Goal: Information Seeking & Learning: Learn about a topic

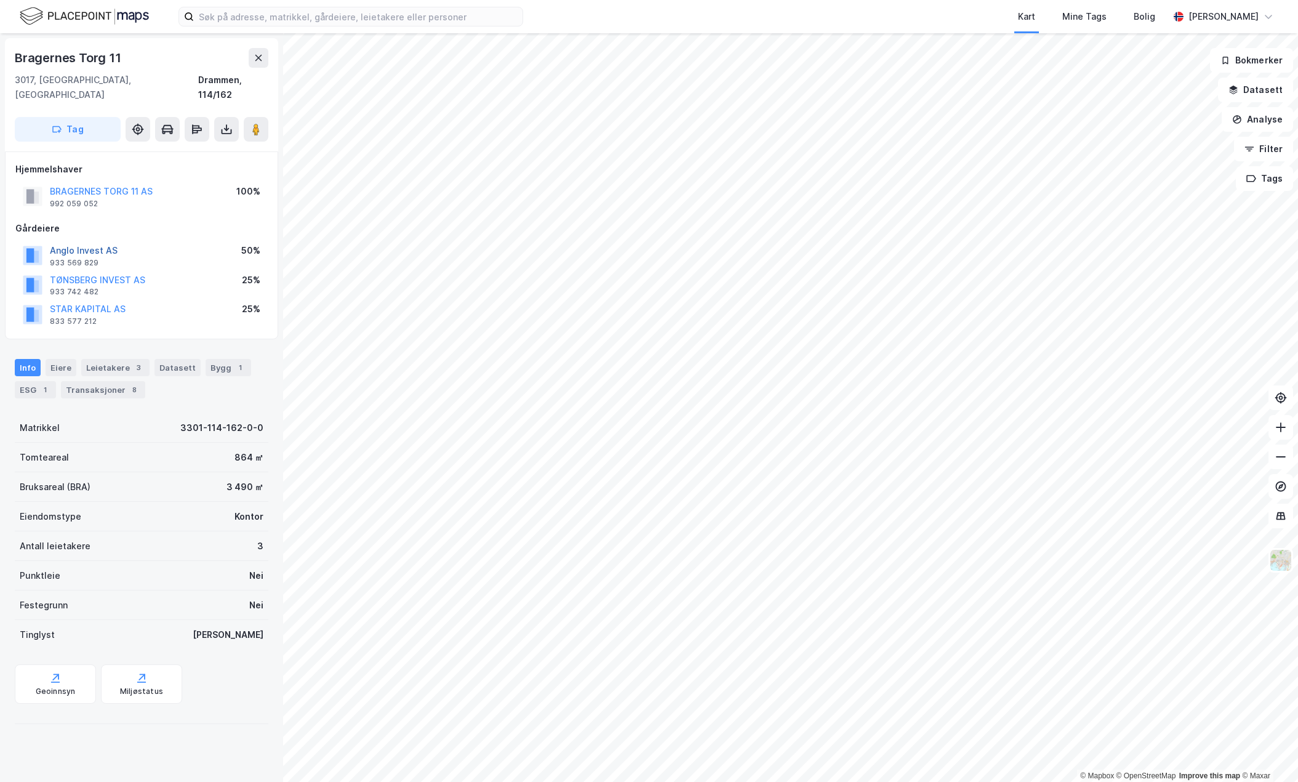
click at [0, 0] on button "Anglo Invest AS" at bounding box center [0, 0] width 0 height 0
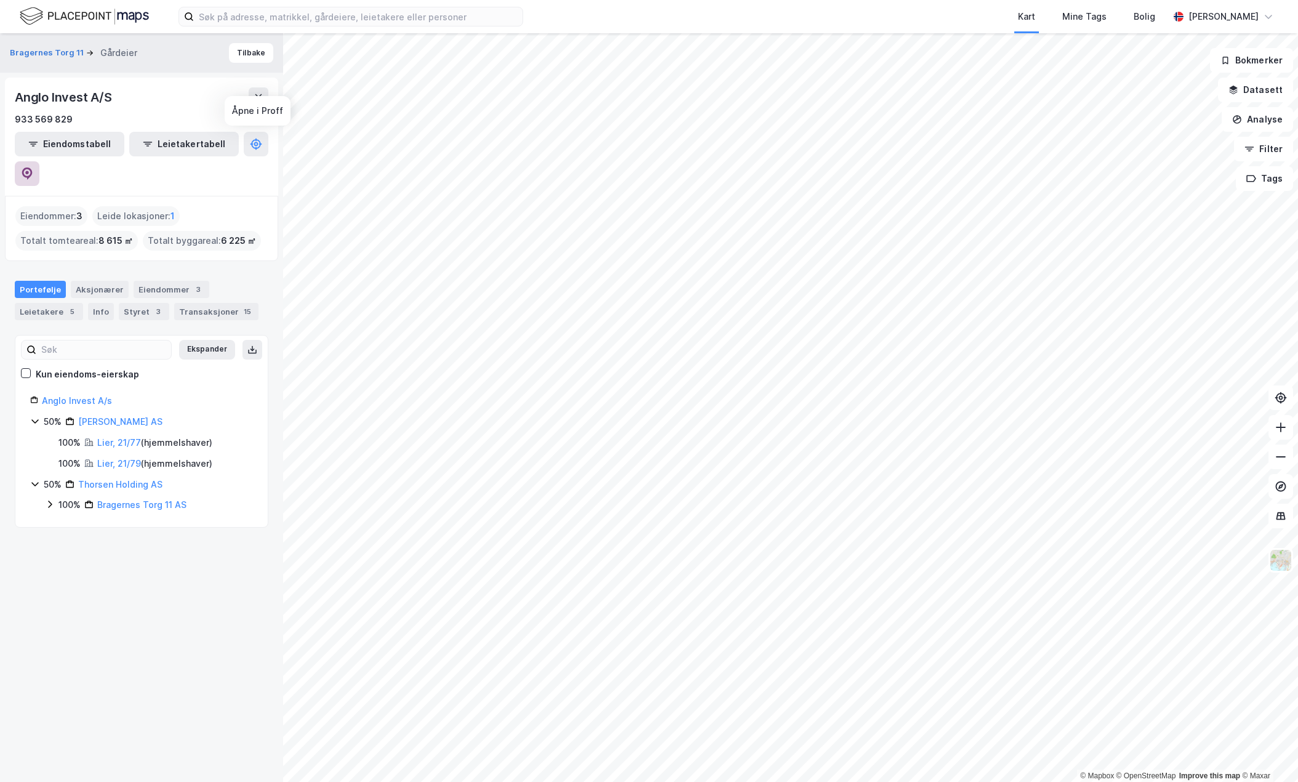
click at [29, 170] on icon at bounding box center [27, 172] width 4 height 4
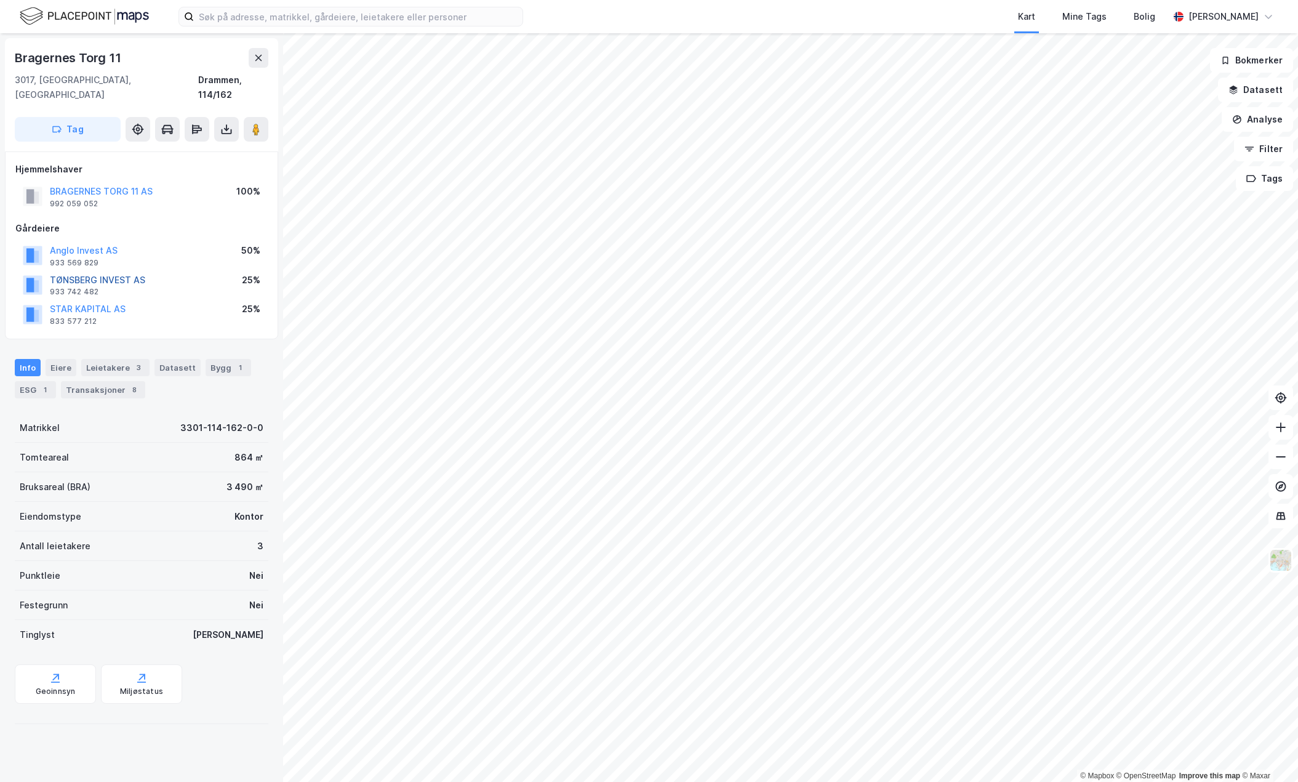
click at [0, 0] on button "TØNSBERG INVEST AS" at bounding box center [0, 0] width 0 height 0
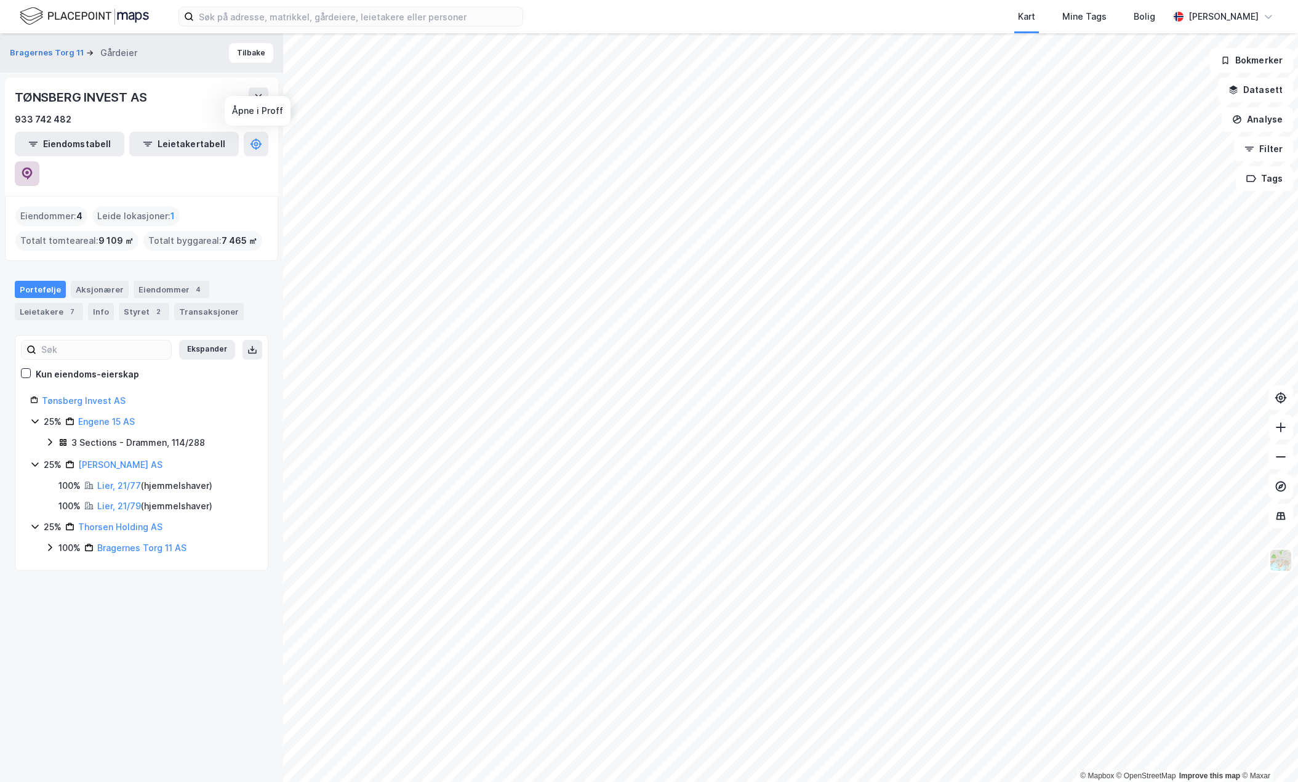
click at [33, 167] on icon at bounding box center [27, 173] width 12 height 12
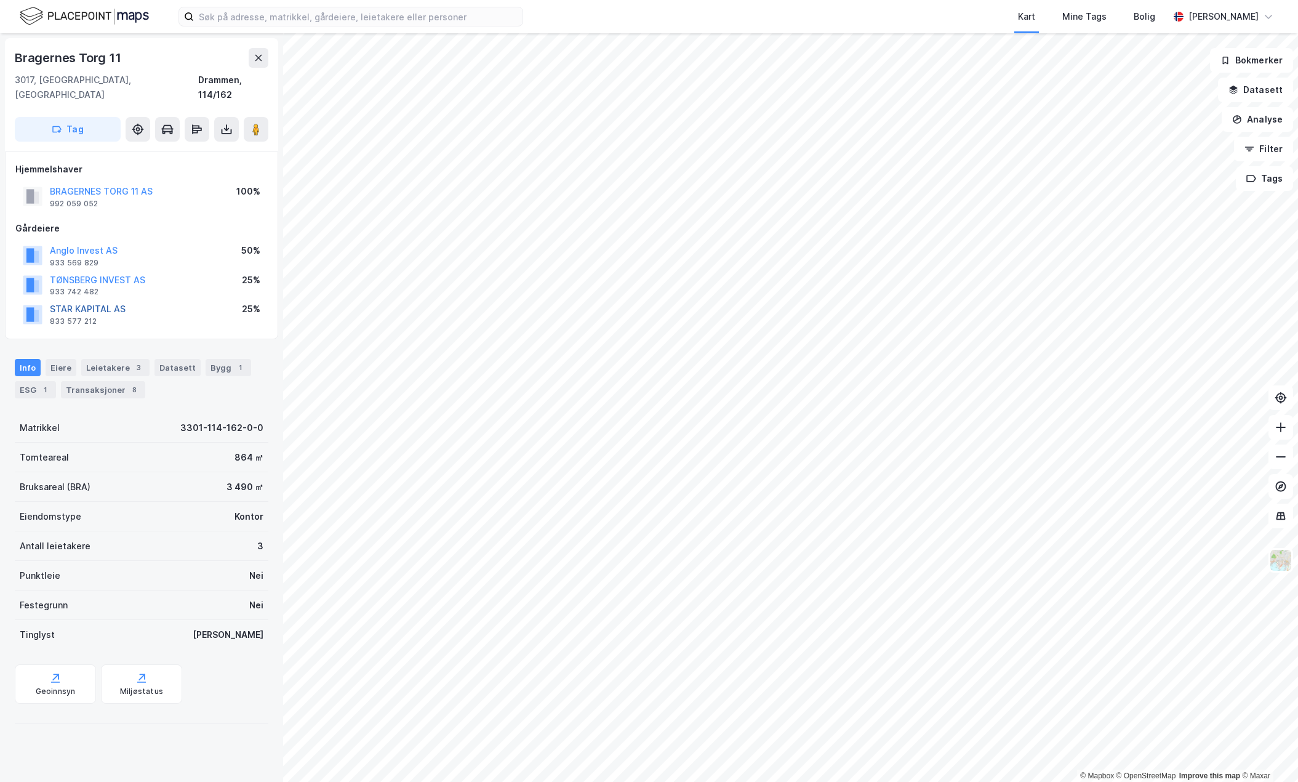
click at [0, 0] on button "STAR KAPITAL AS" at bounding box center [0, 0] width 0 height 0
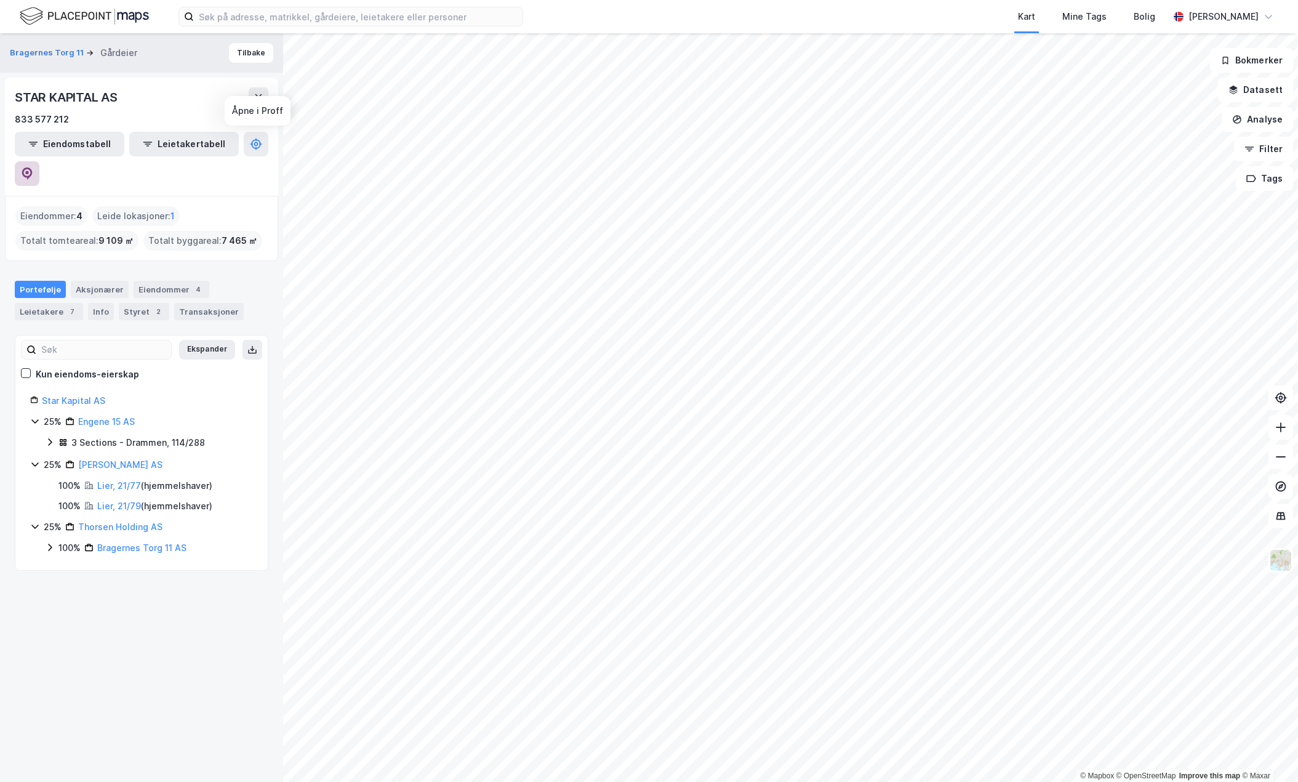
click at [39, 161] on button at bounding box center [27, 173] width 25 height 25
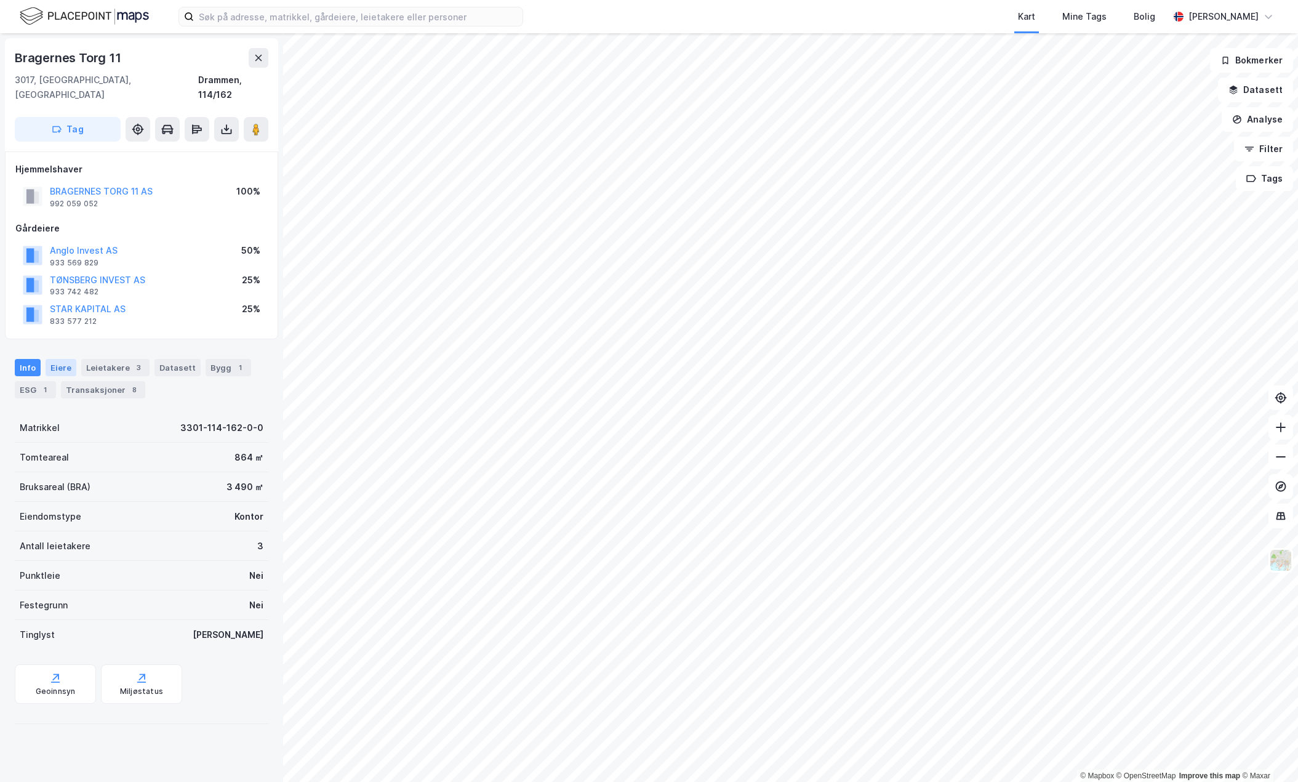
click at [56, 359] on div "Eiere" at bounding box center [61, 367] width 31 height 17
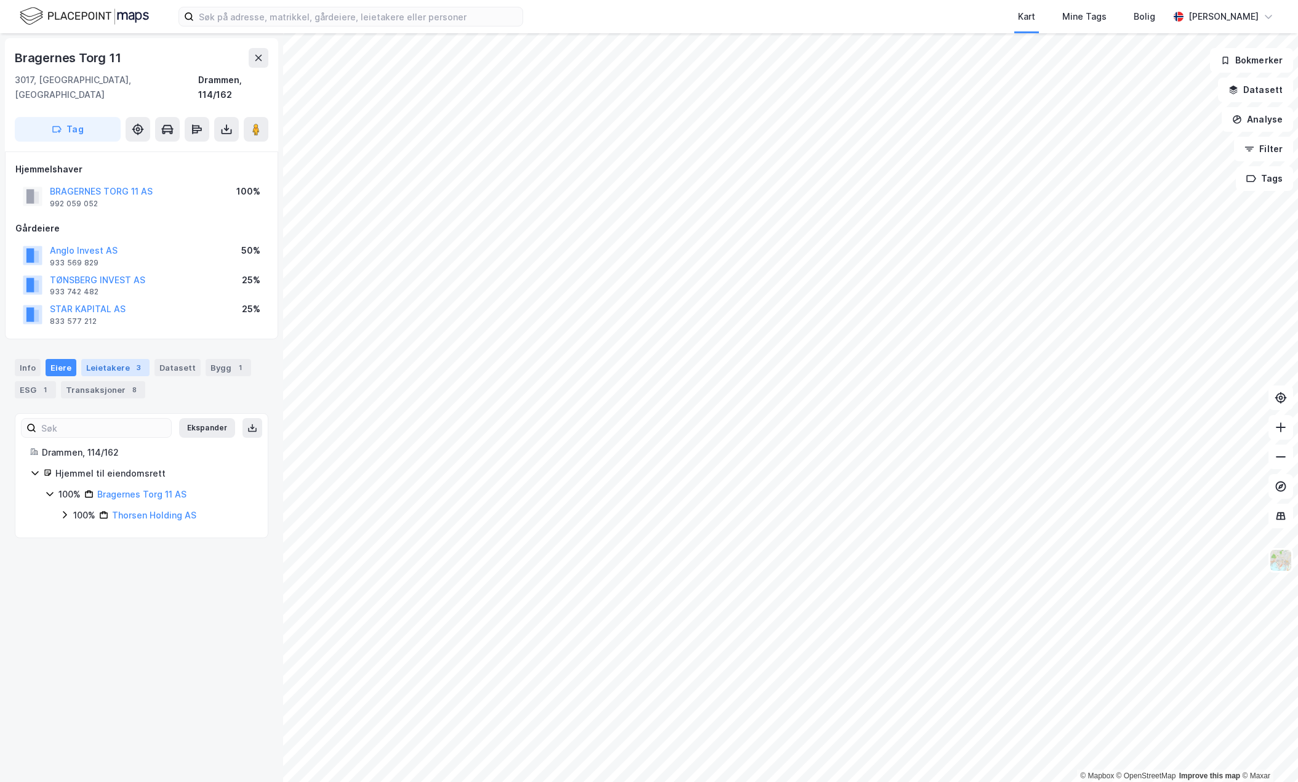
click at [87, 359] on div "Leietakere 3" at bounding box center [115, 367] width 68 height 17
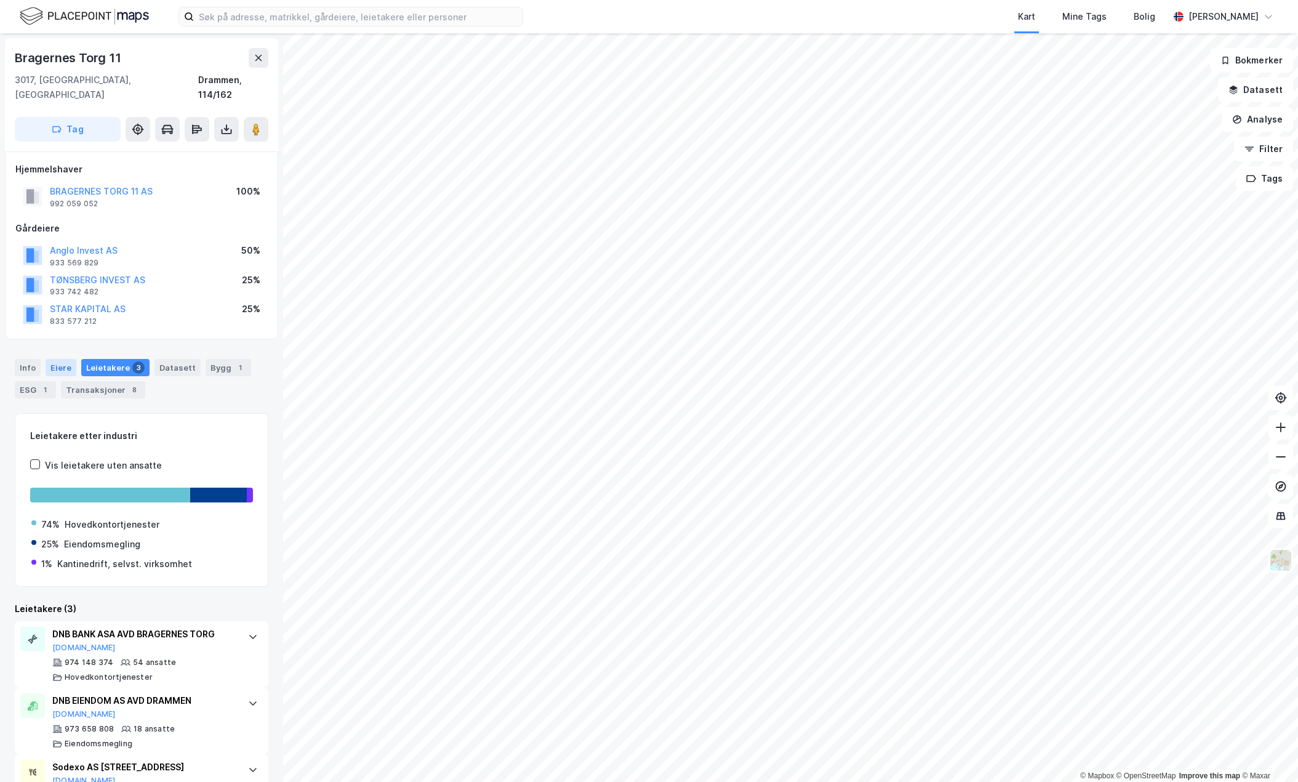
click at [62, 359] on div "Eiere" at bounding box center [61, 367] width 31 height 17
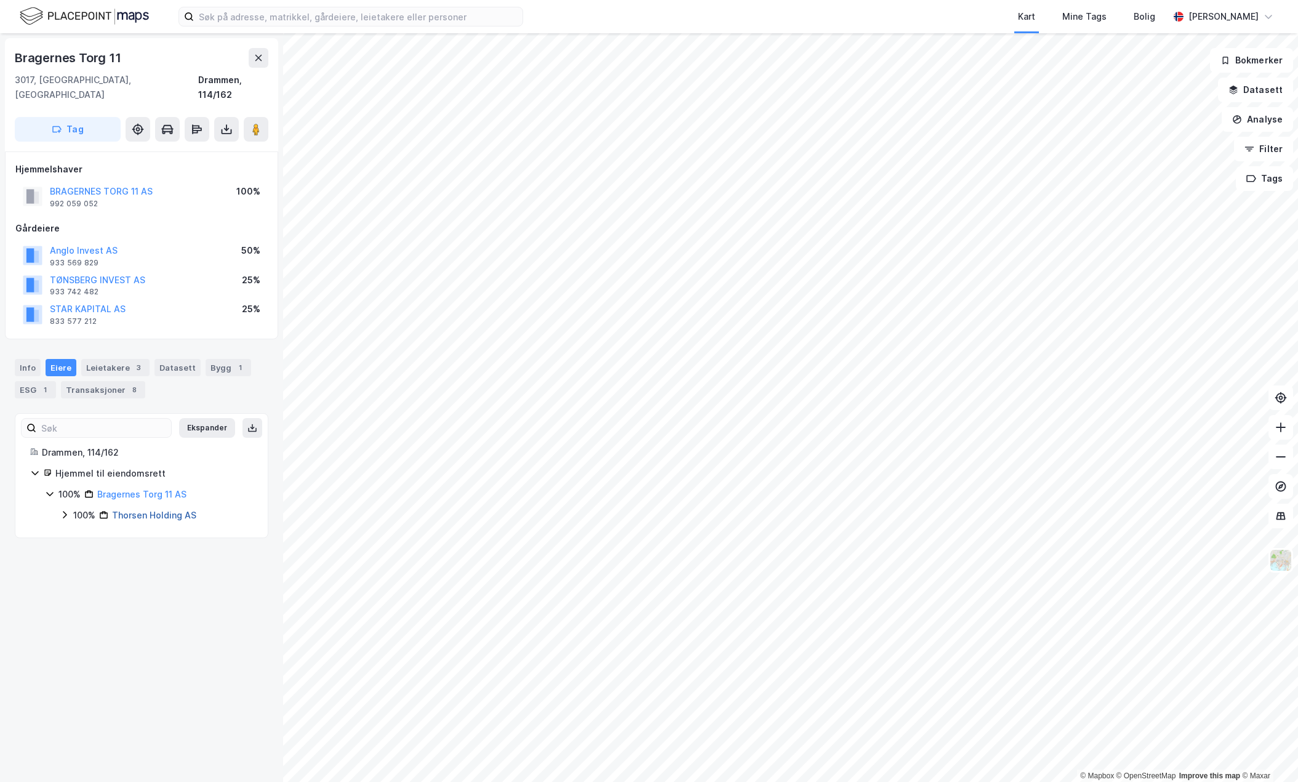
click at [140, 510] on link "Thorsen Holding AS" at bounding box center [154, 515] width 84 height 10
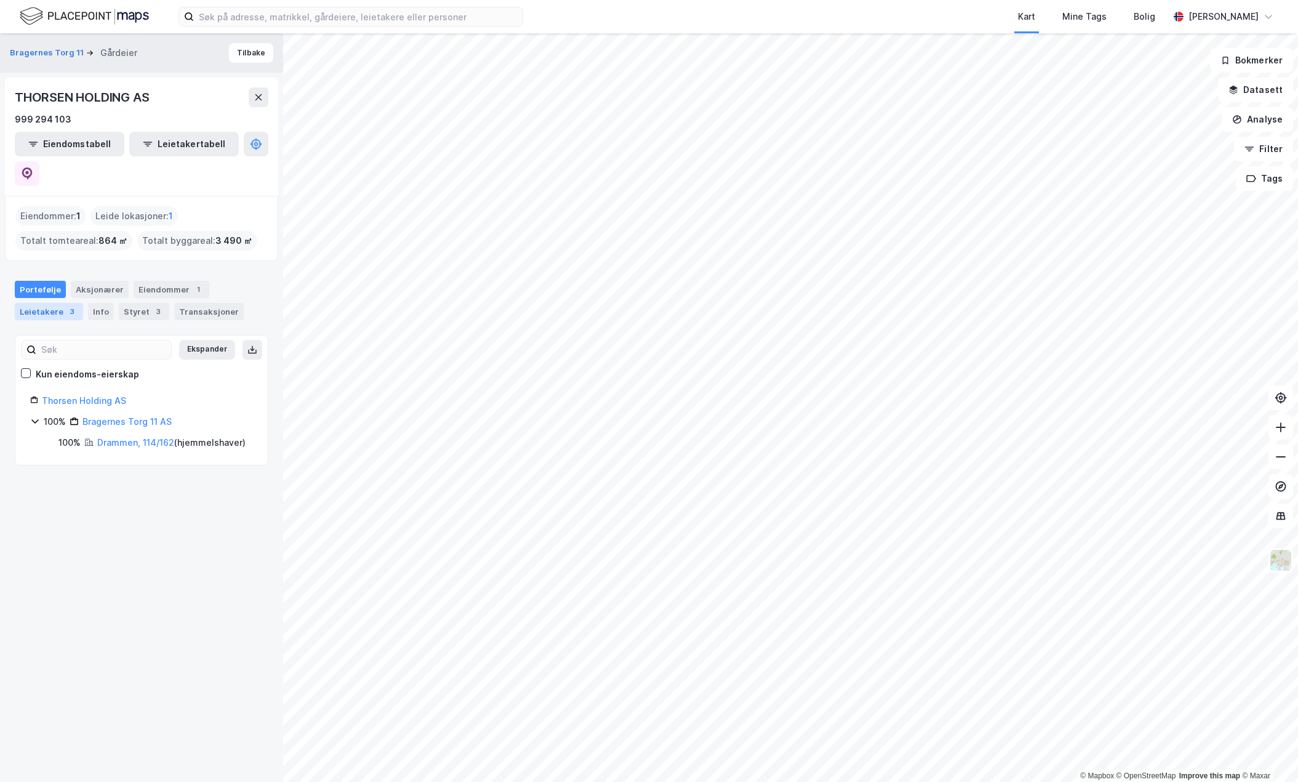
click at [48, 303] on div "Leietakere 3" at bounding box center [49, 311] width 68 height 17
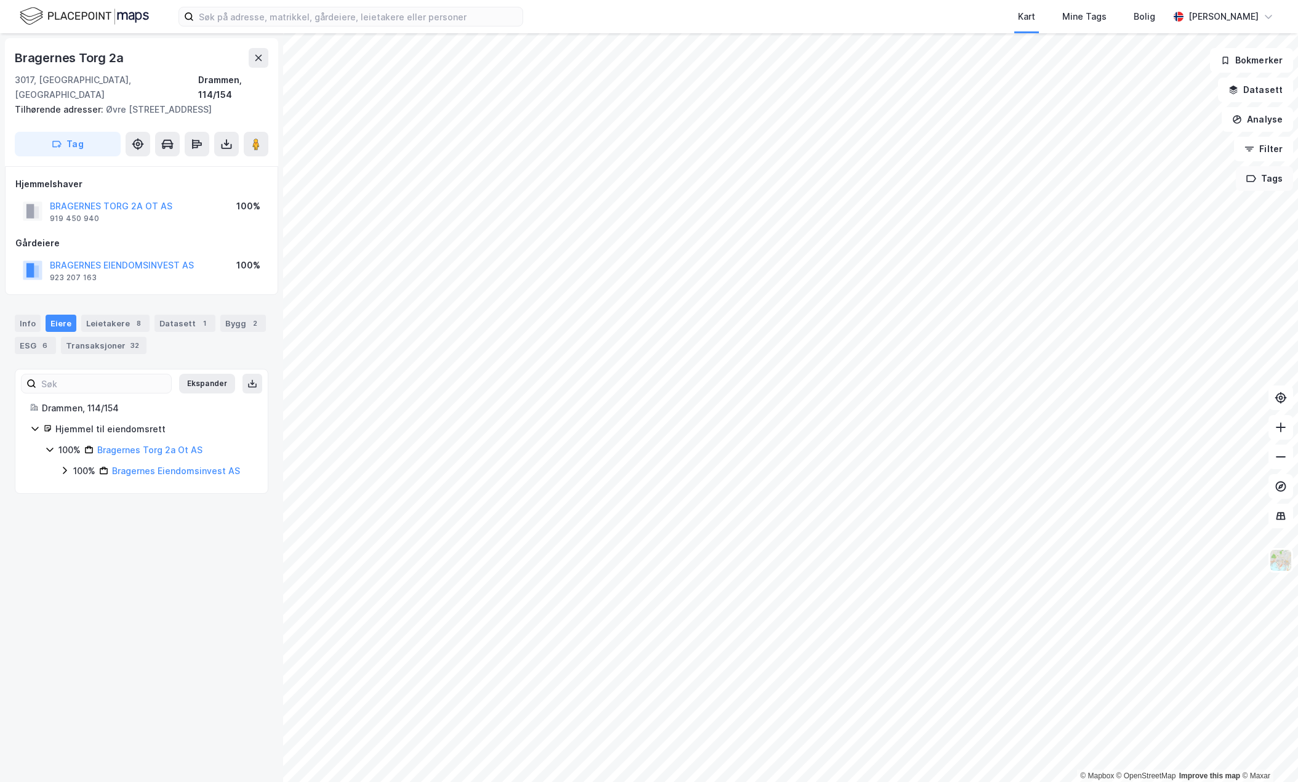
click at [1269, 190] on div "© Mapbox © OpenStreetMap Improve this map © Maxar [STREET_ADDRESS] Tilhørende a…" at bounding box center [649, 407] width 1298 height 748
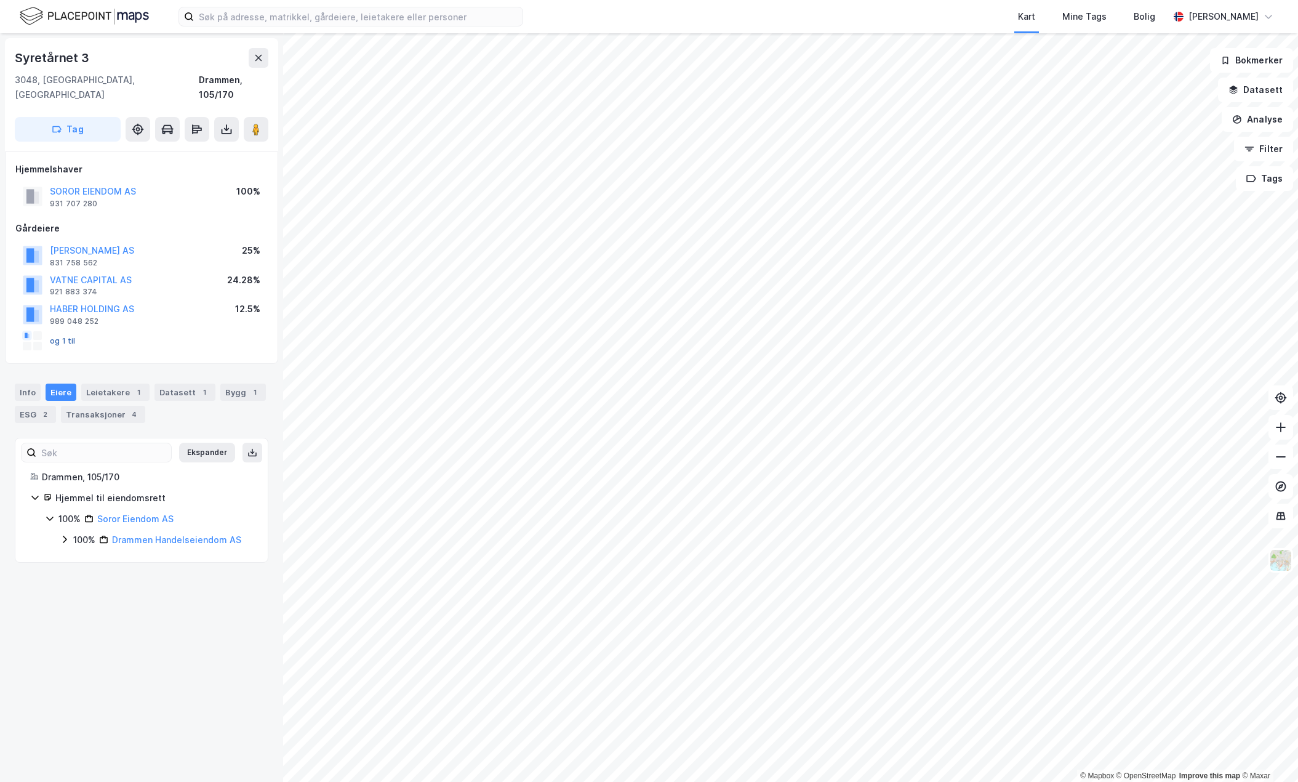
click at [0, 0] on button "og 1 til" at bounding box center [0, 0] width 0 height 0
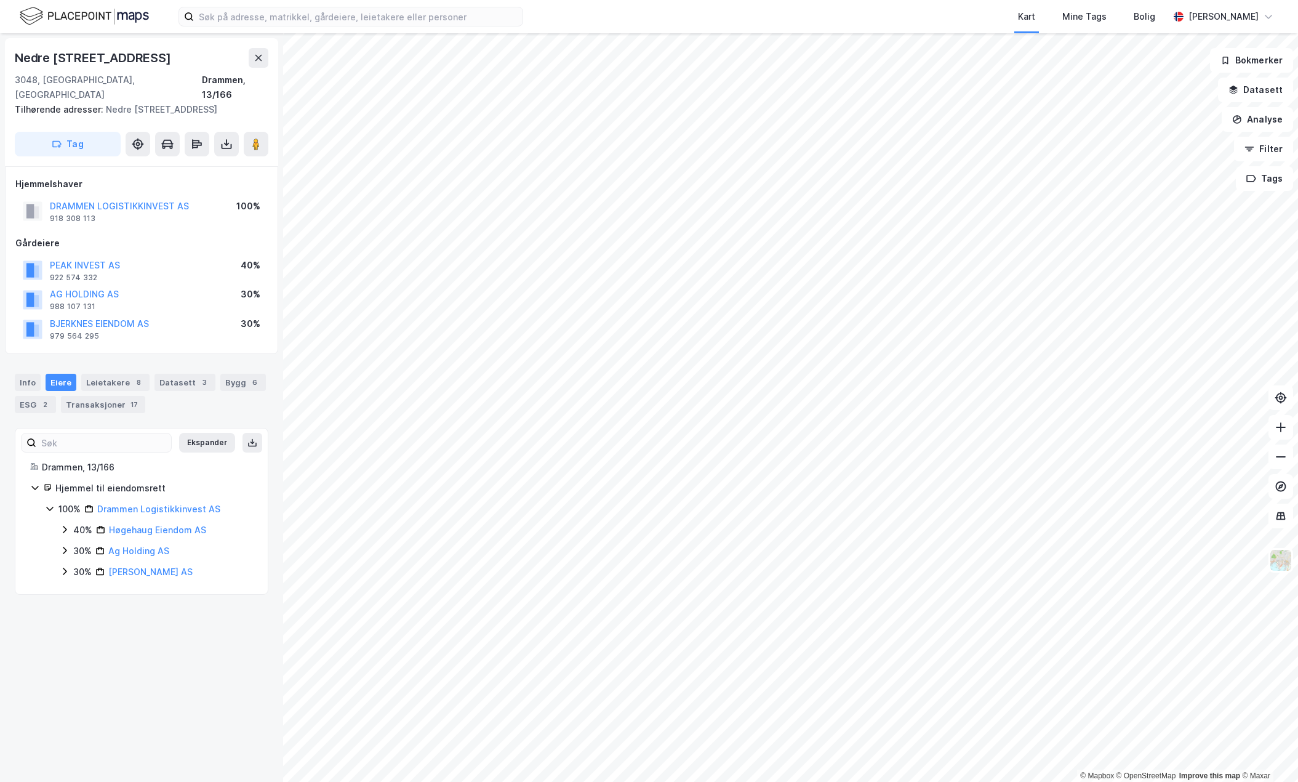
click at [142, 681] on div "Nedre Eikervei 65 3048, [GEOGRAPHIC_DATA], [GEOGRAPHIC_DATA], 13/166 Tilhørende…" at bounding box center [141, 407] width 283 height 748
drag, startPoint x: 140, startPoint y: 659, endPoint x: 130, endPoint y: 655, distance: 9.9
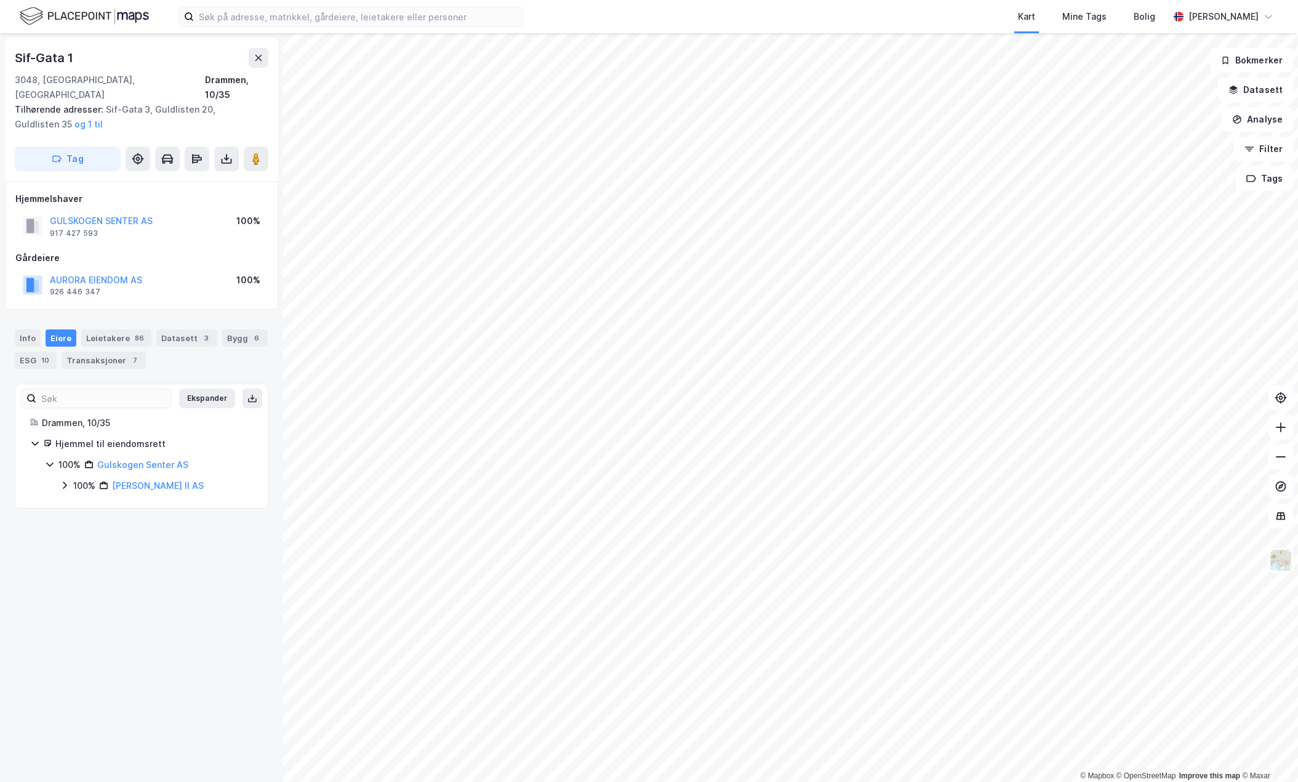
drag, startPoint x: 129, startPoint y: 656, endPoint x: 125, endPoint y: 651, distance: 7.0
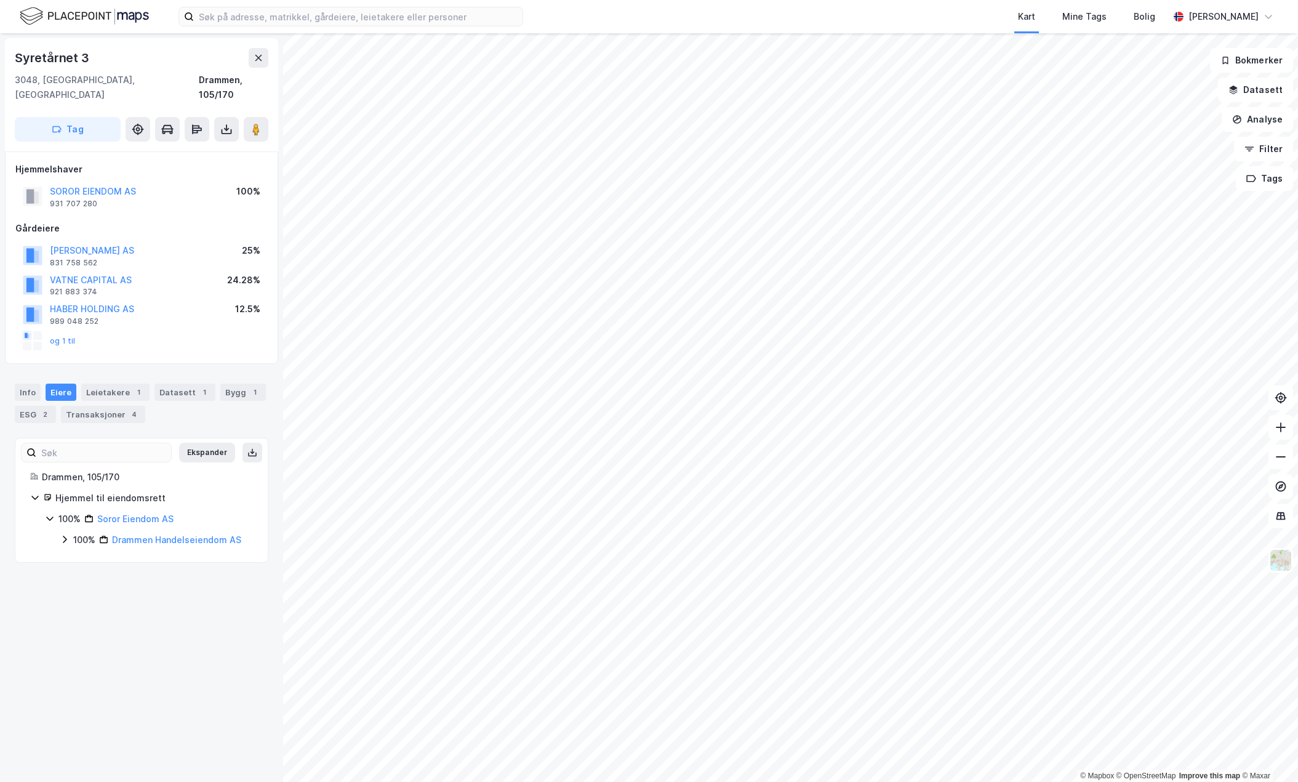
drag, startPoint x: 125, startPoint y: 651, endPoint x: 132, endPoint y: 646, distance: 8.0
